Goal: Task Accomplishment & Management: Manage account settings

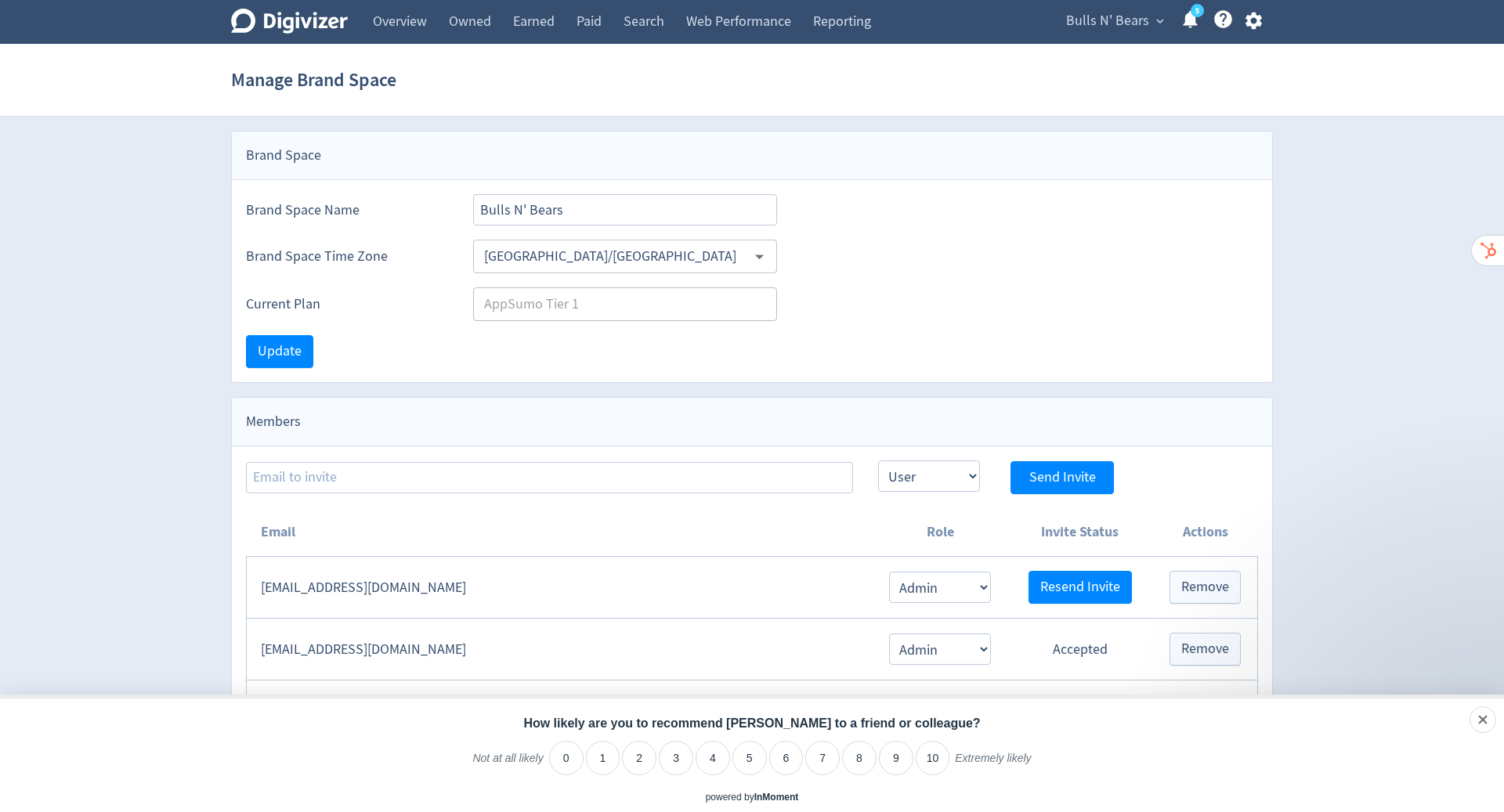
select select "USER"
click at [1257, 15] on icon "button" at bounding box center [1254, 21] width 22 height 22
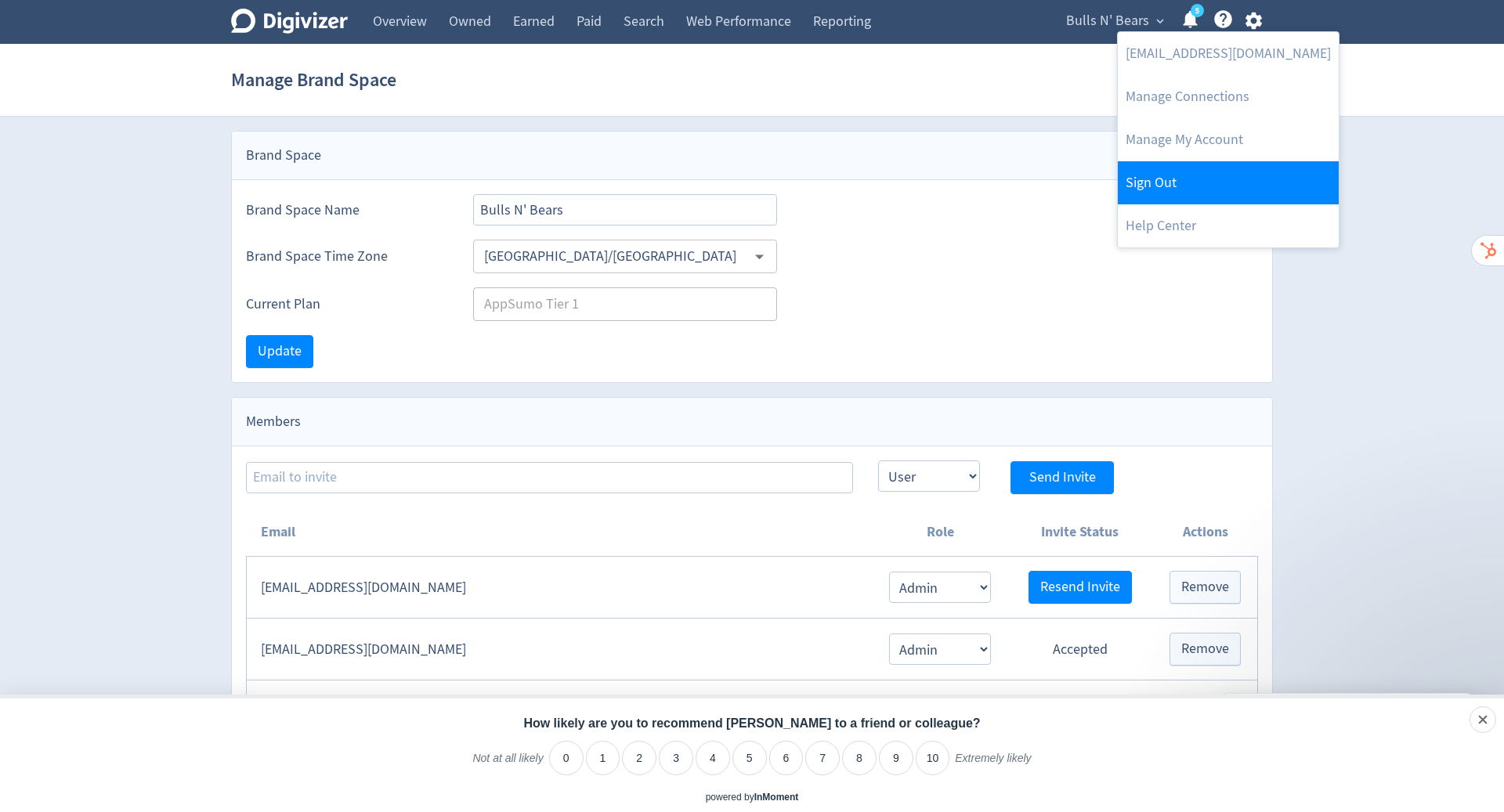
click at [1200, 189] on link "Sign Out" at bounding box center [1229, 183] width 221 height 43
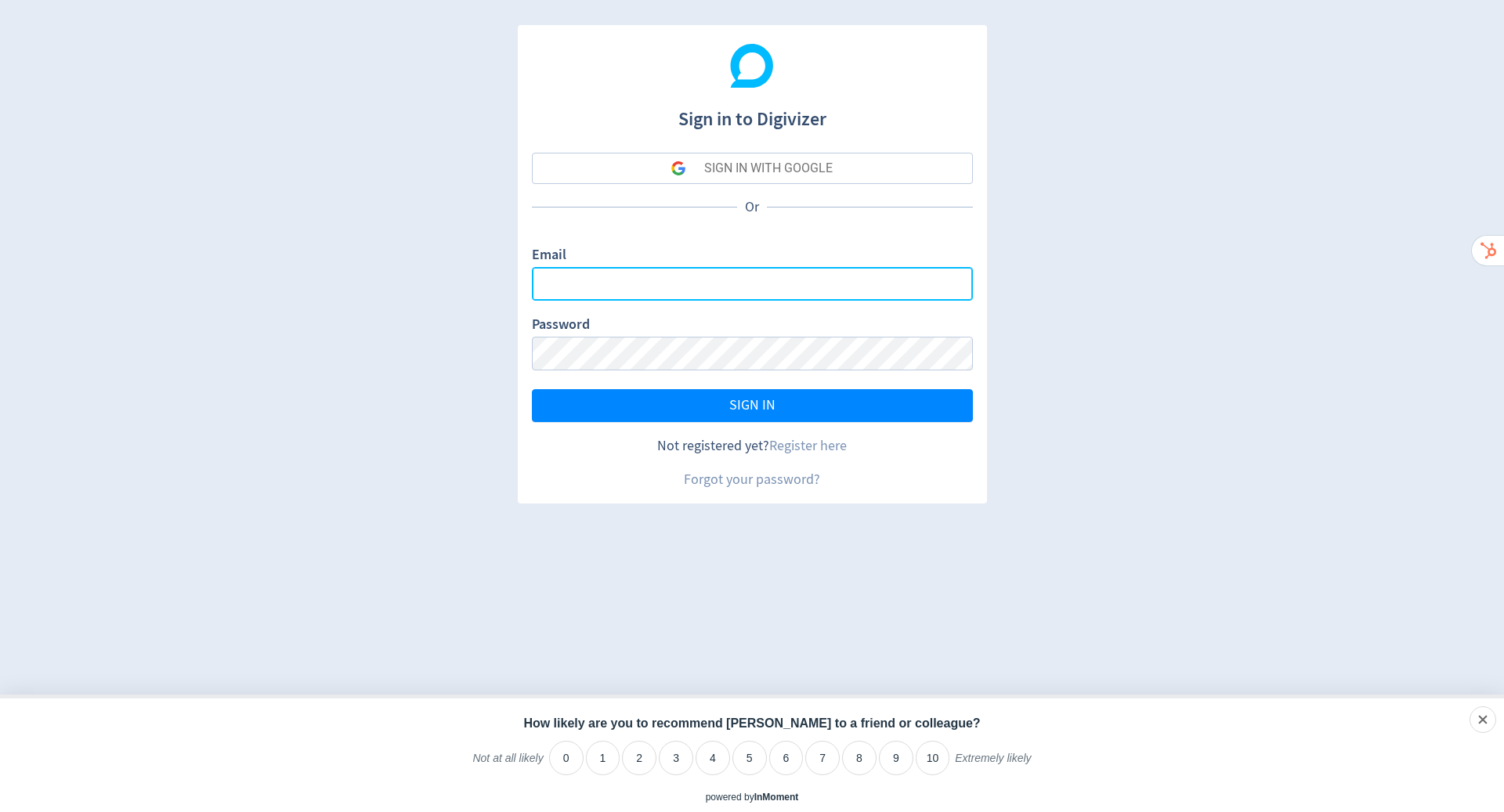
click at [730, 274] on input "Email" at bounding box center [752, 284] width 441 height 34
click at [0, 811] on com-1password-button at bounding box center [0, 812] width 0 height 0
type input "[PERSON_NAME][EMAIL_ADDRESS][PERSON_NAME][DOMAIN_NAME]"
